Goal: Task Accomplishment & Management: Complete application form

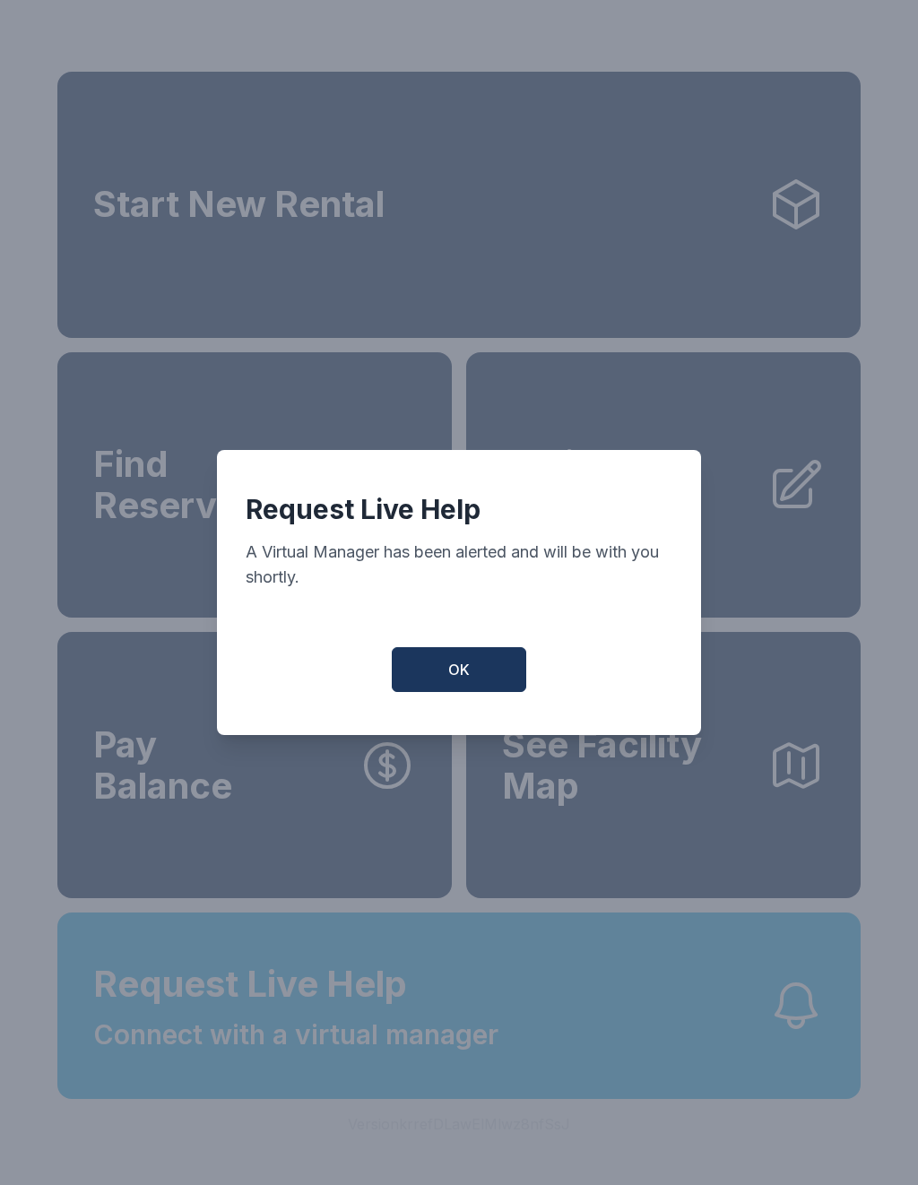
click at [461, 673] on span "OK" at bounding box center [459, 670] width 22 height 22
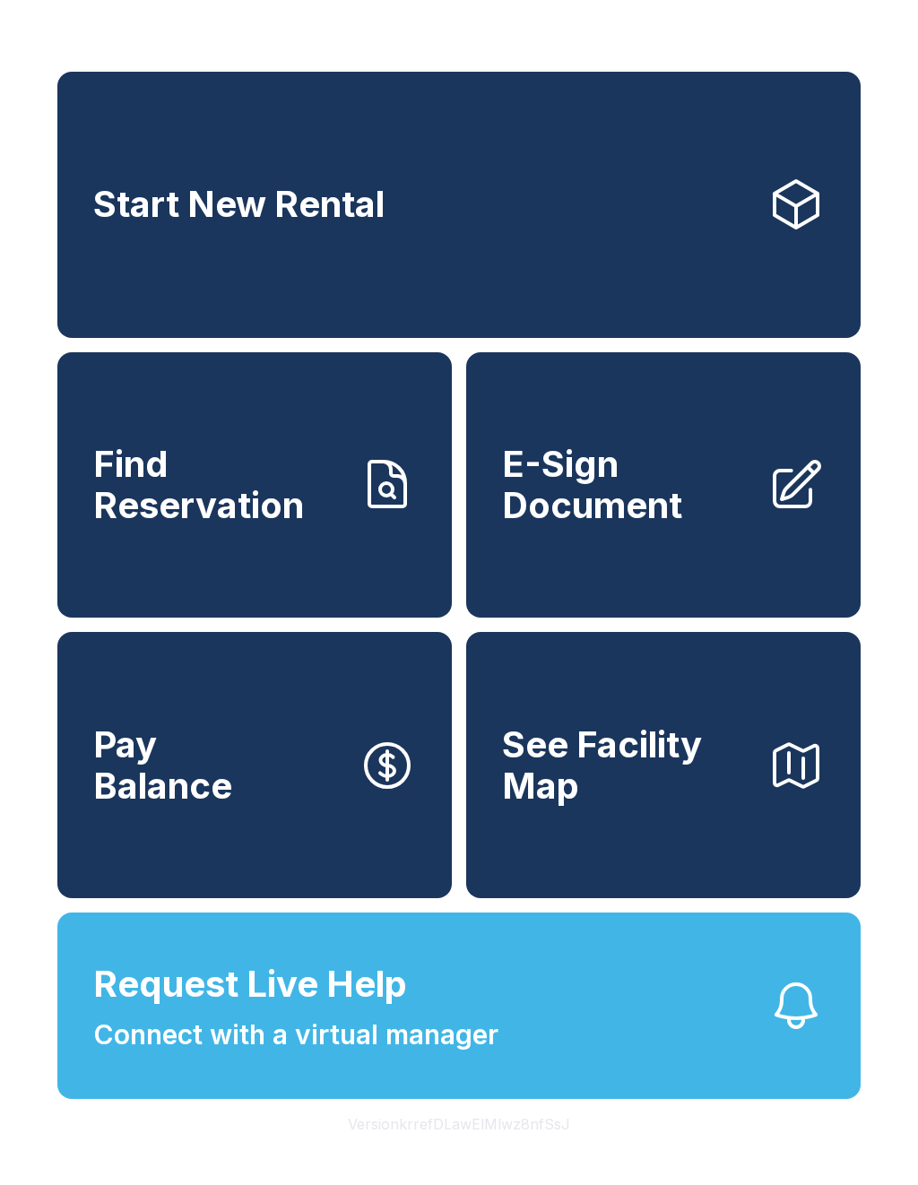
click at [395, 1011] on span "Request Live Help" at bounding box center [250, 985] width 314 height 54
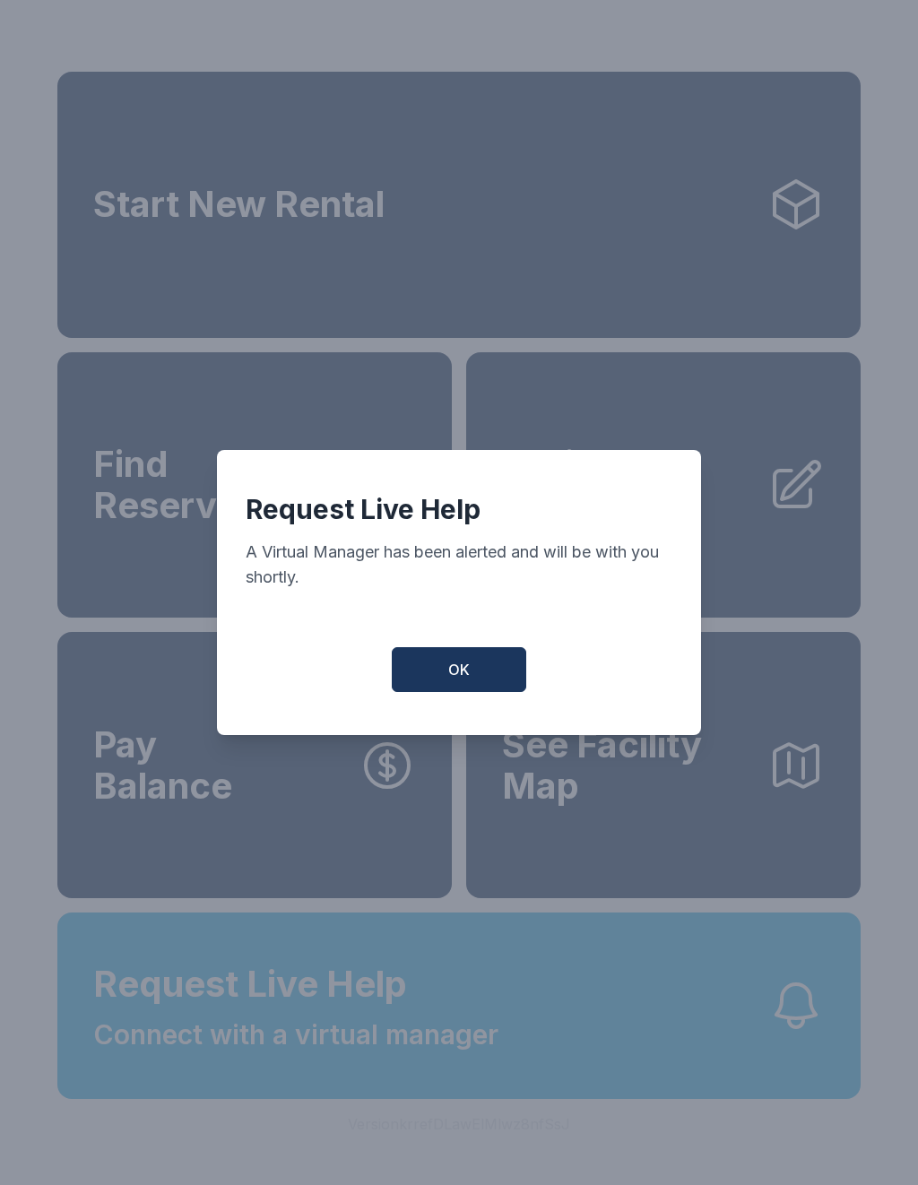
click at [442, 692] on button "OK" at bounding box center [459, 669] width 134 height 45
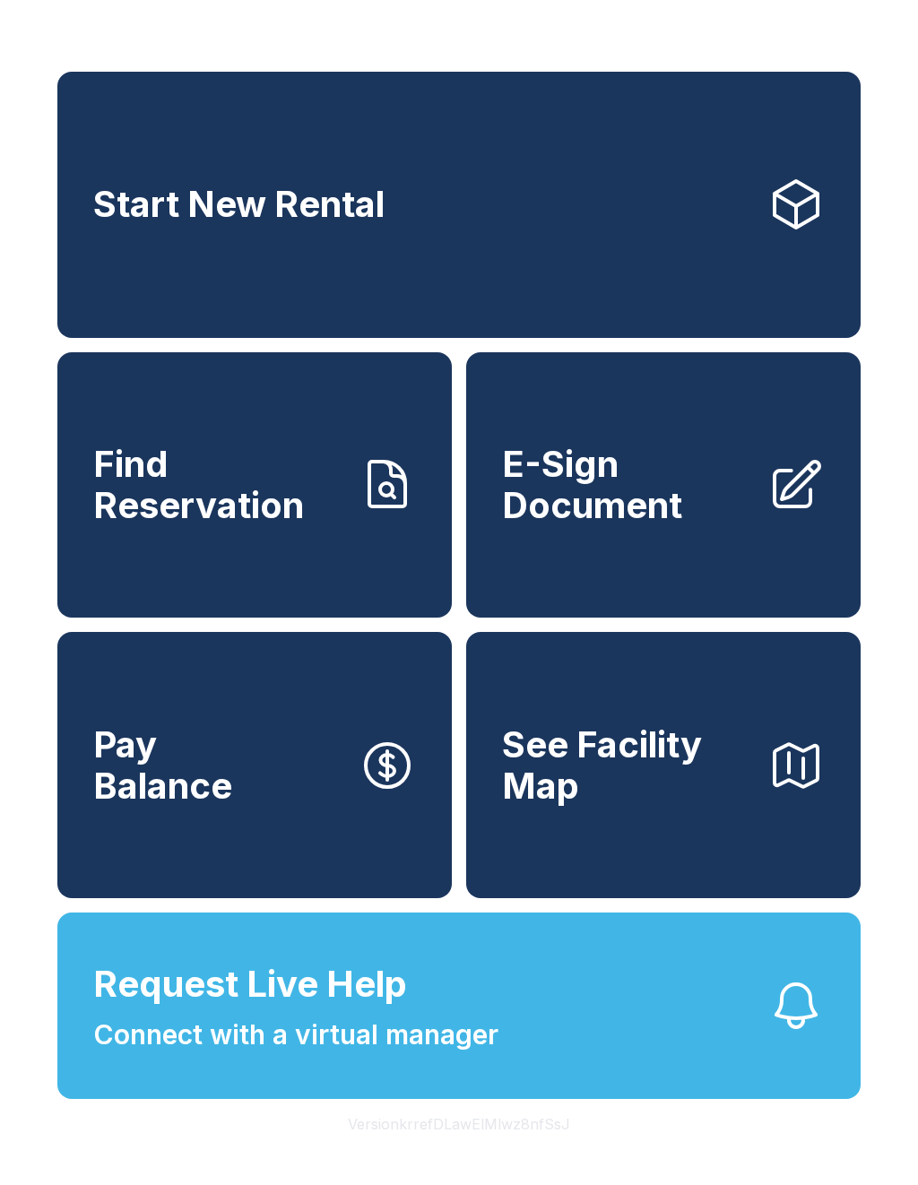
click at [386, 1011] on span "Request Live Help" at bounding box center [250, 985] width 314 height 54
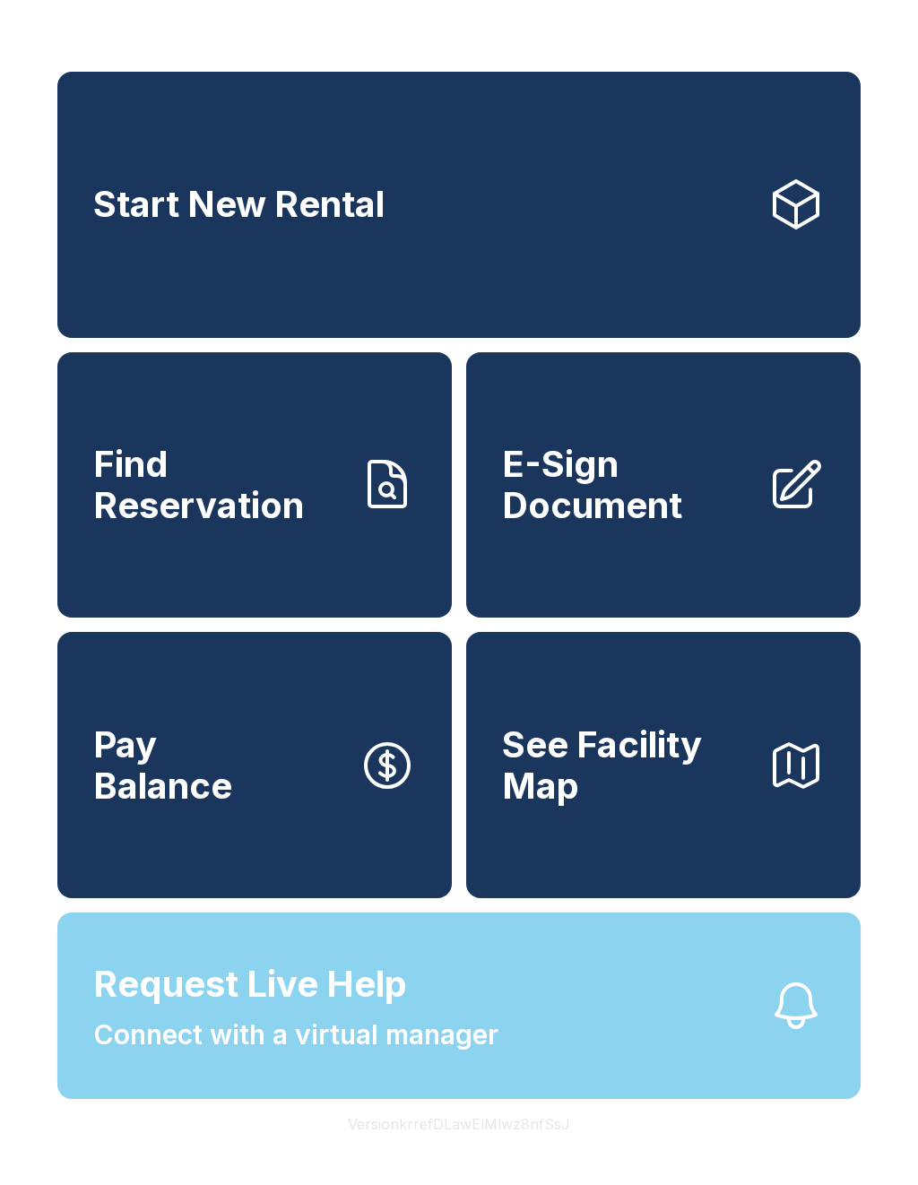
click at [386, 1035] on div "Request Live Help A Virtual Manager has been alerted and will be with you short…" at bounding box center [459, 592] width 918 height 1185
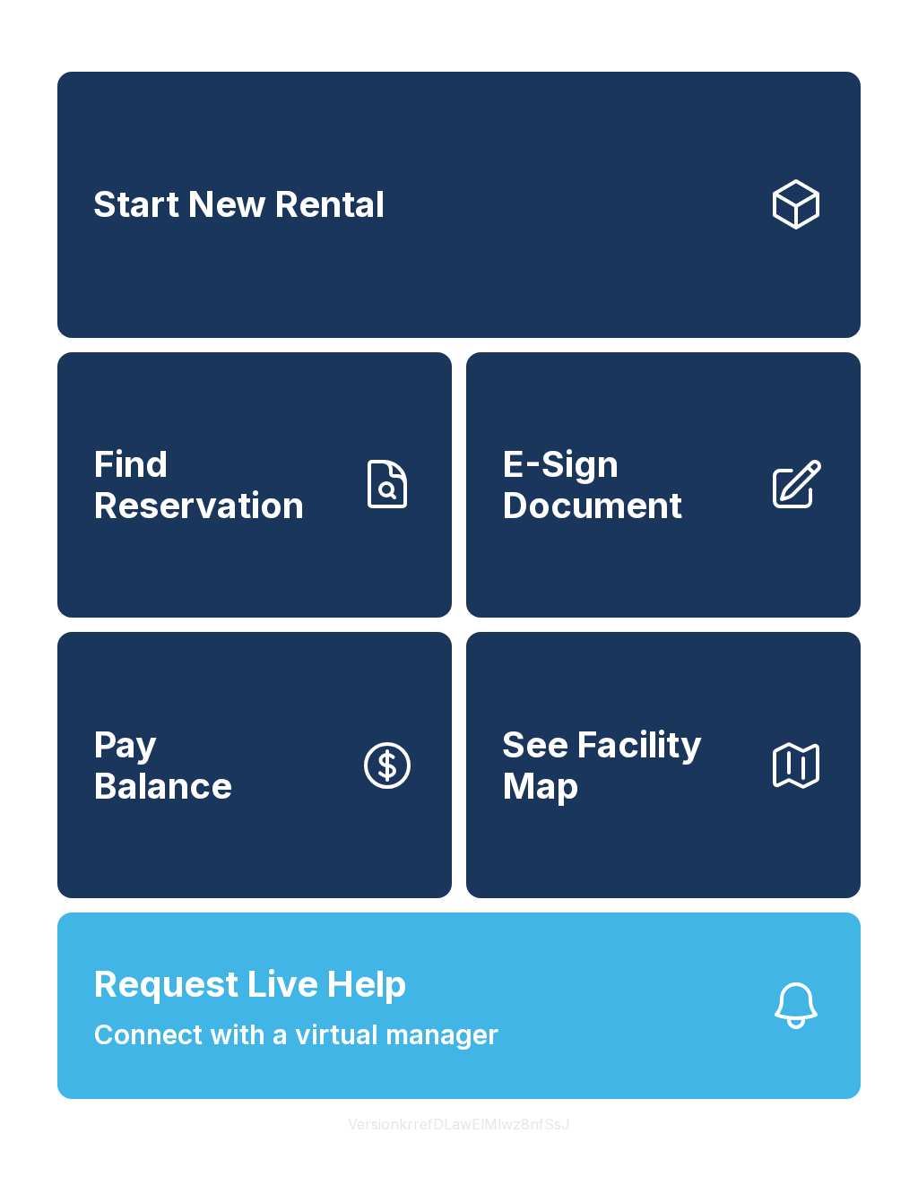
click at [497, 1053] on span "Request Live Help Connect with a virtual manager" at bounding box center [295, 1007] width 405 height 98
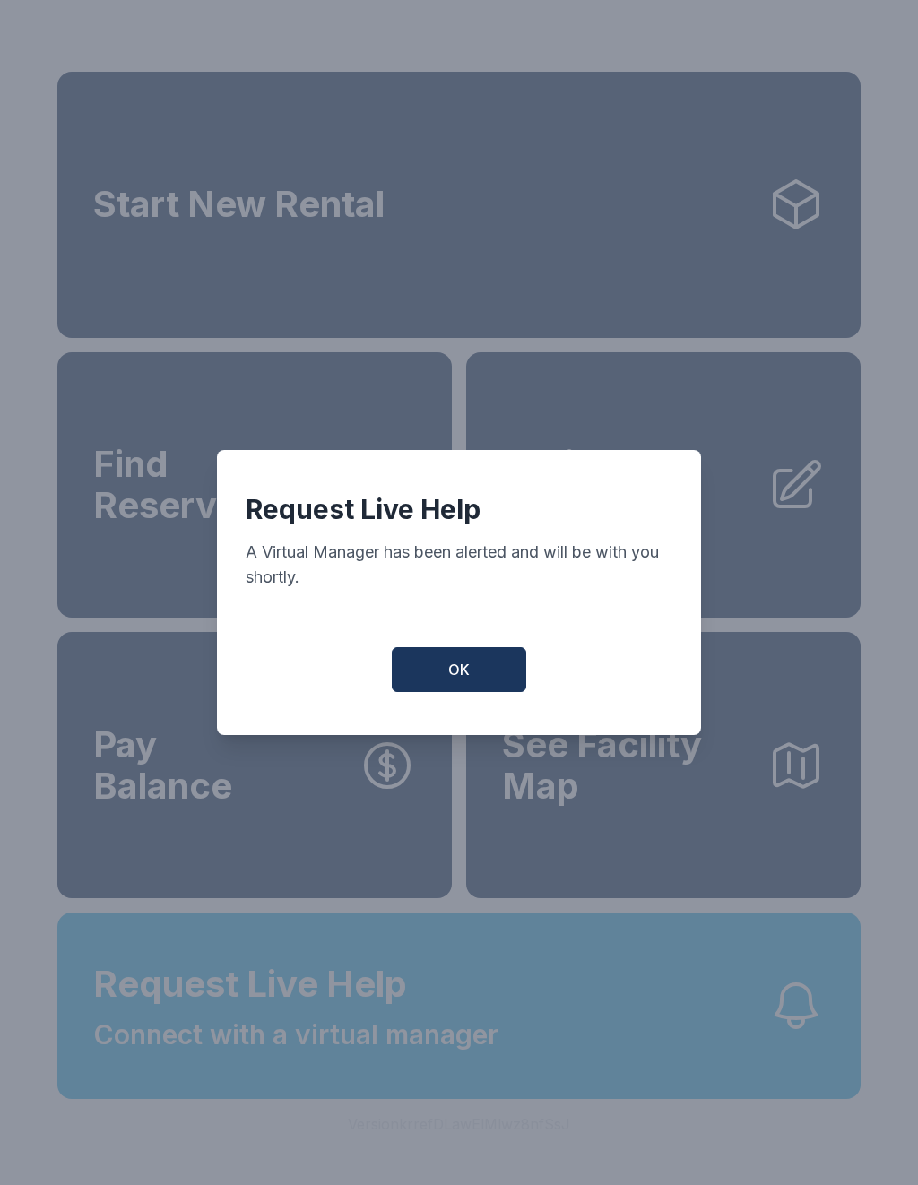
click at [469, 690] on button "OK" at bounding box center [459, 669] width 134 height 45
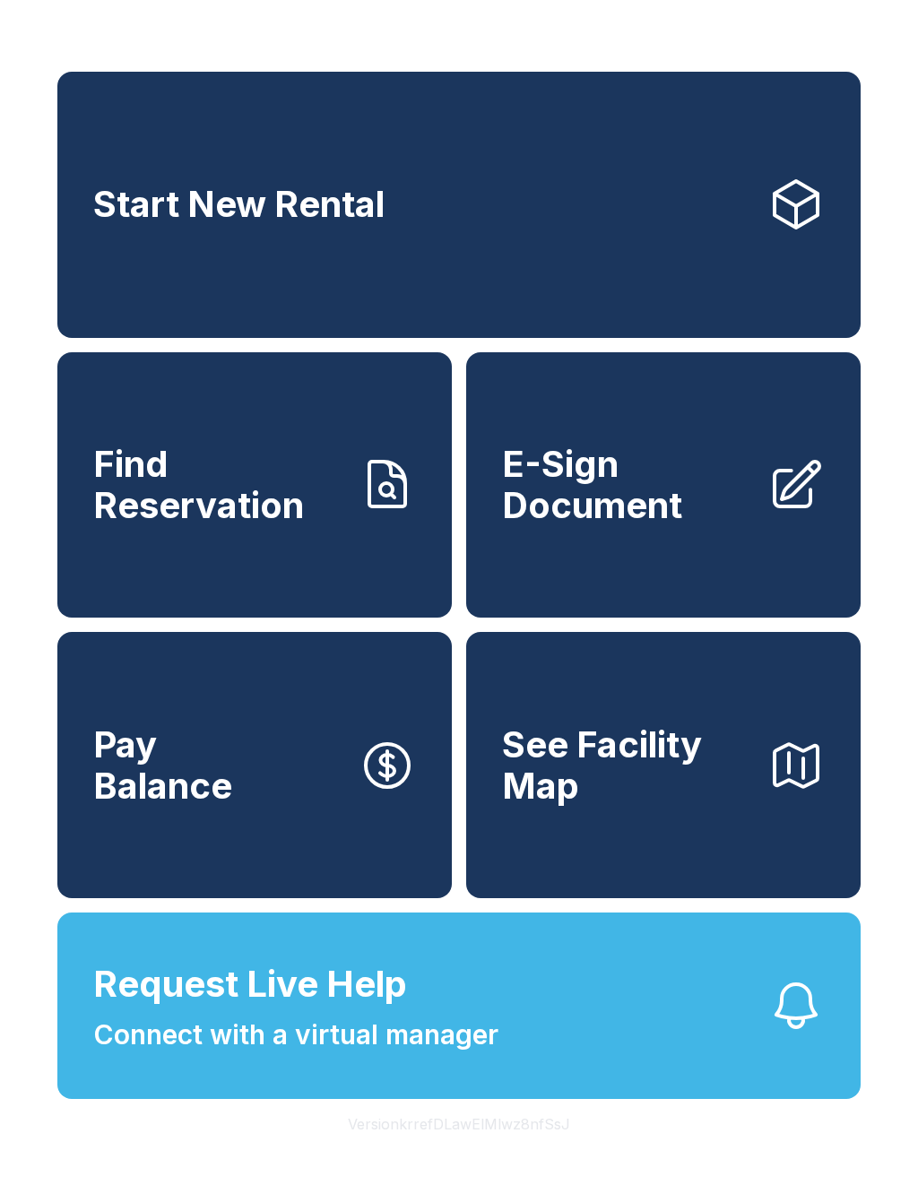
click at [614, 568] on link "E-Sign Document" at bounding box center [663, 485] width 395 height 266
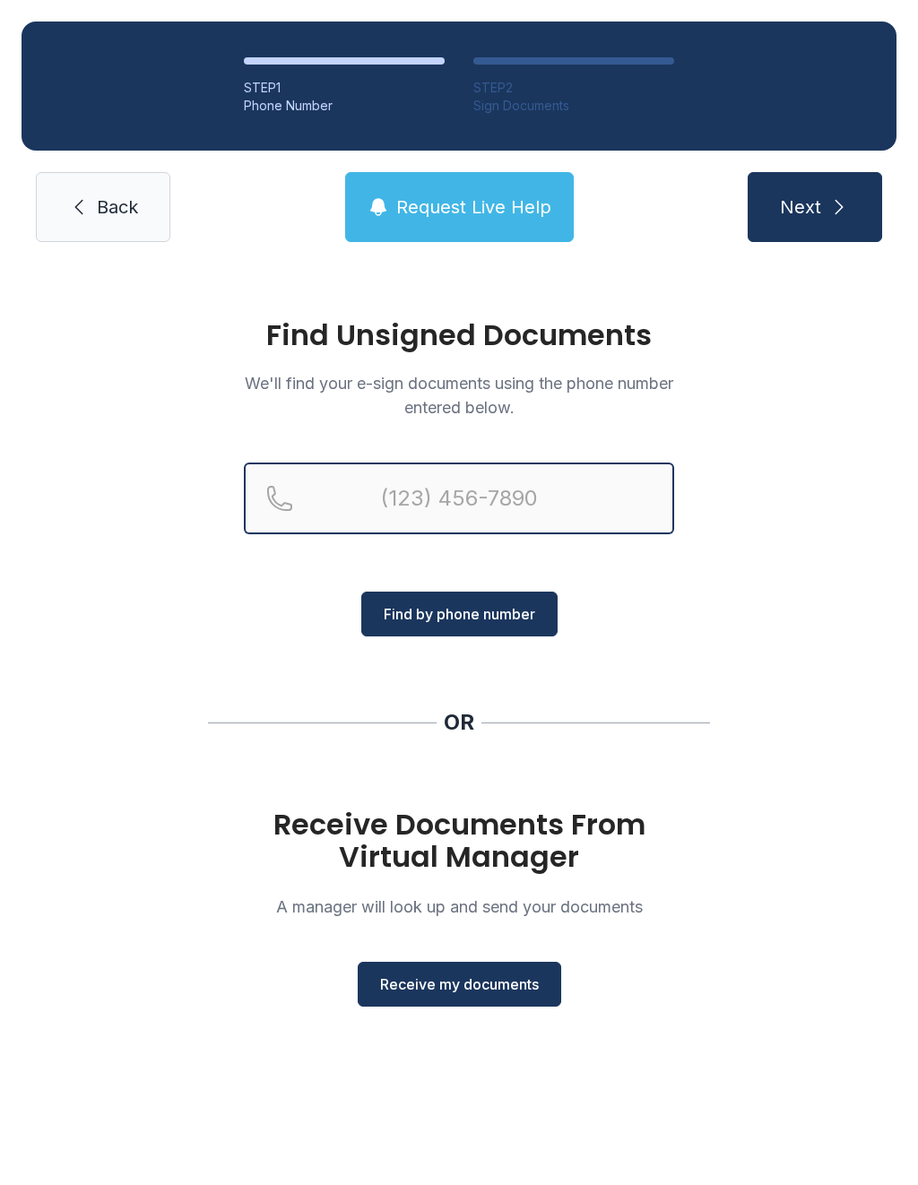
click at [455, 497] on input "Reservation phone number" at bounding box center [459, 499] width 430 height 72
type input "[PHONE_NUMBER]"
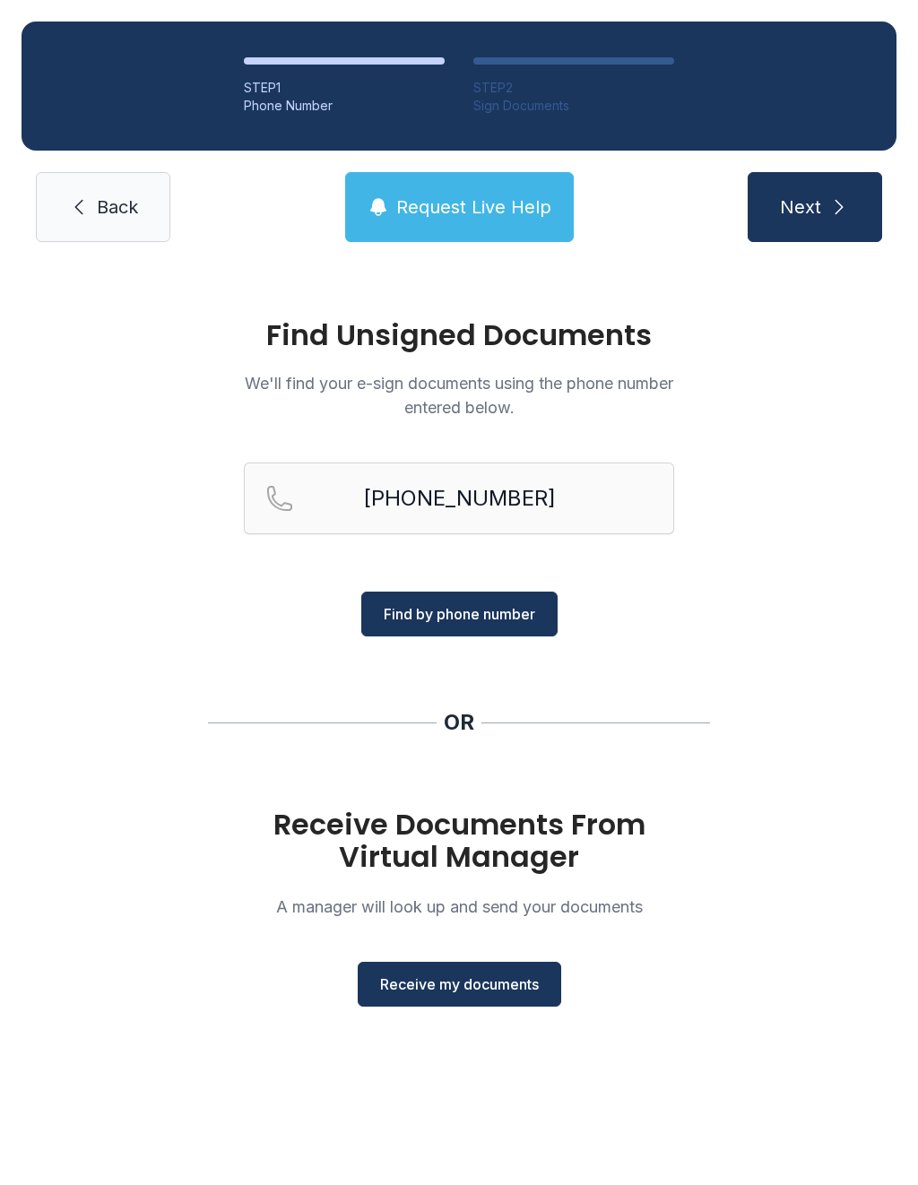
click at [494, 598] on button "Find by phone number" at bounding box center [459, 614] width 196 height 45
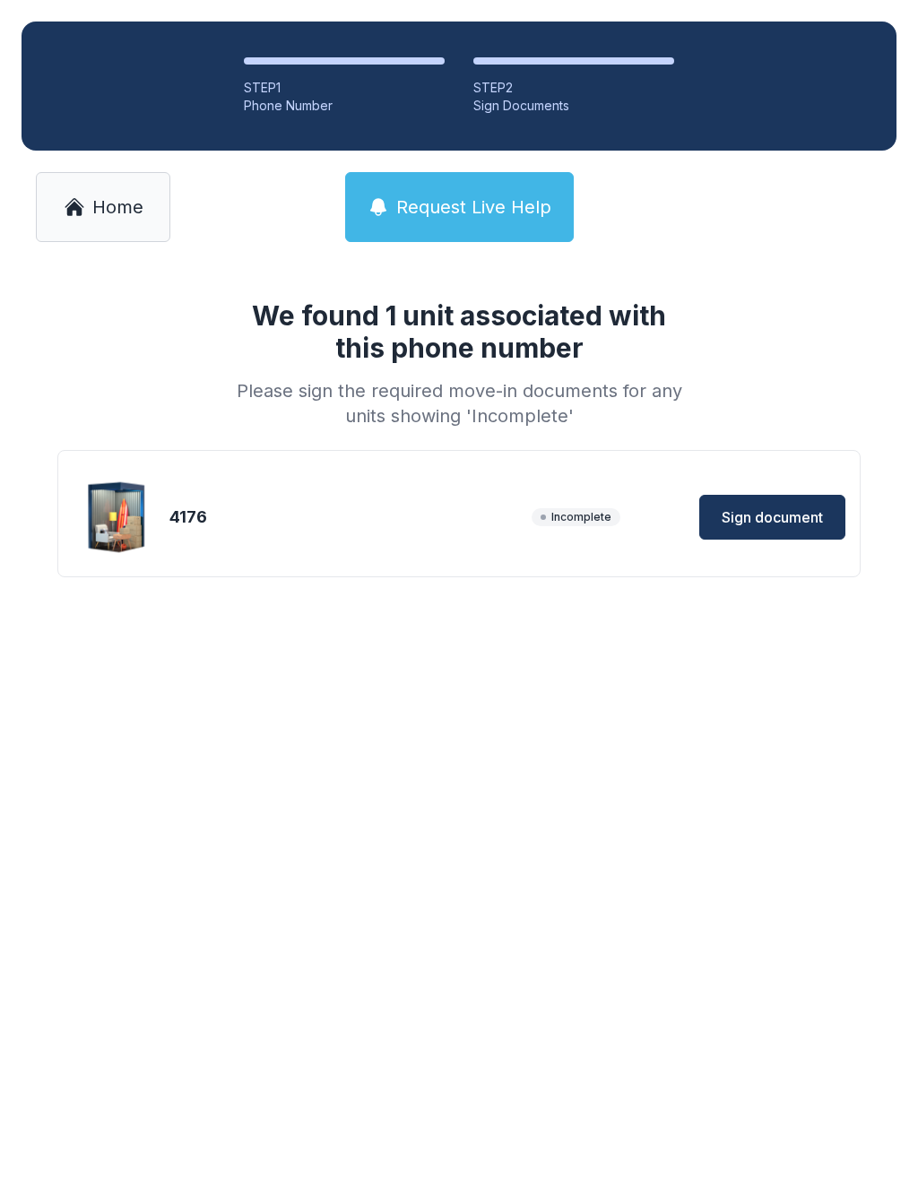
click at [762, 510] on span "Sign document" at bounding box center [772, 518] width 101 height 22
click at [106, 207] on span "Home" at bounding box center [117, 207] width 51 height 25
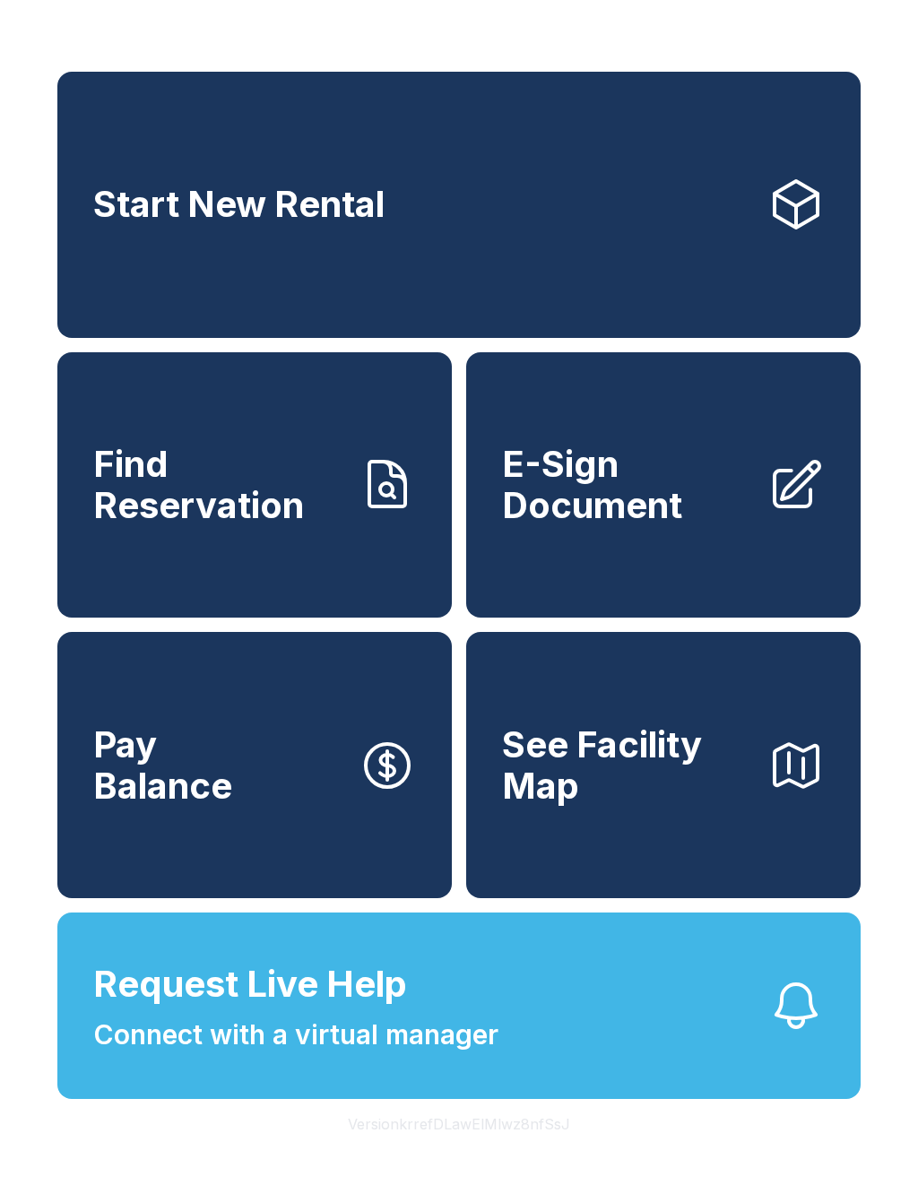
click at [470, 1042] on span "Request Live Help Connect with a virtual manager" at bounding box center [295, 1007] width 405 height 98
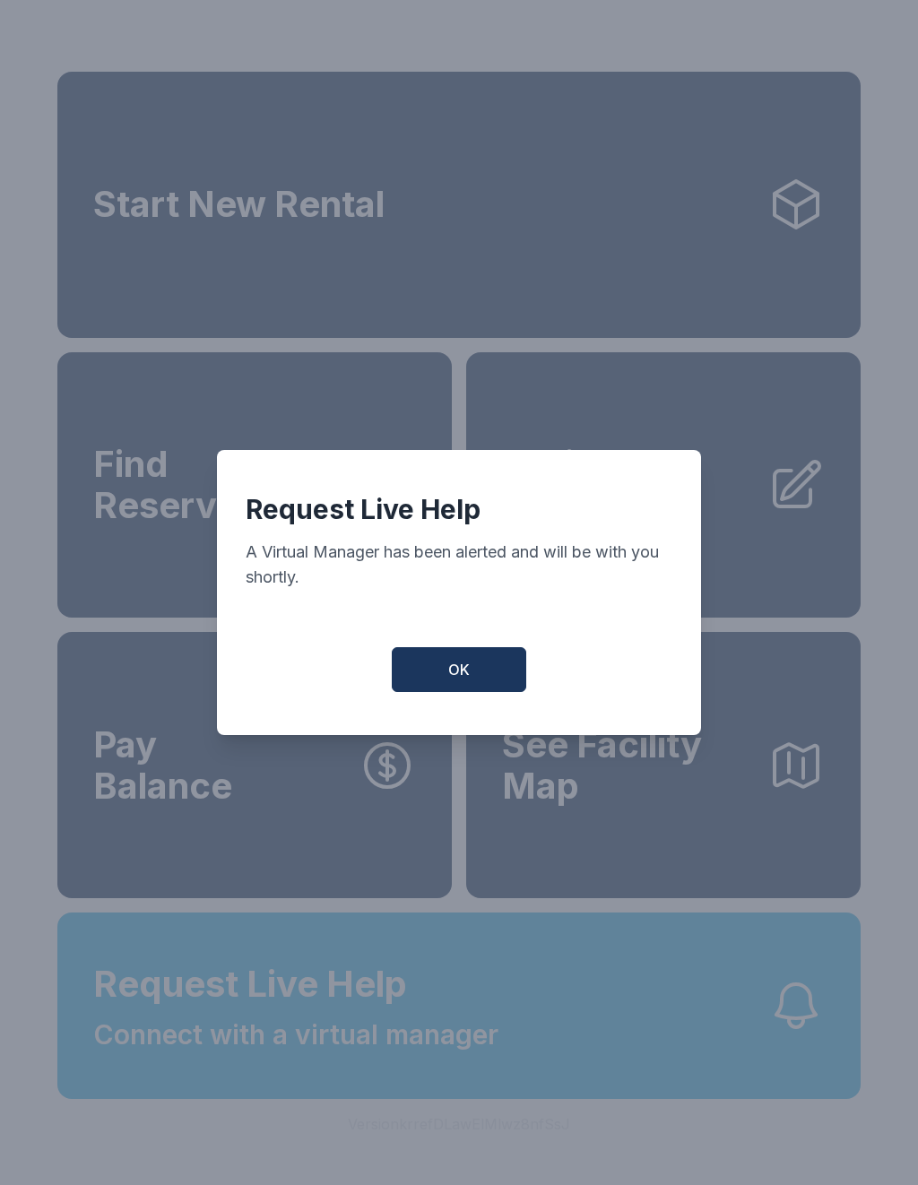
click at [459, 681] on span "OK" at bounding box center [459, 670] width 22 height 22
